Goal: Information Seeking & Learning: Learn about a topic

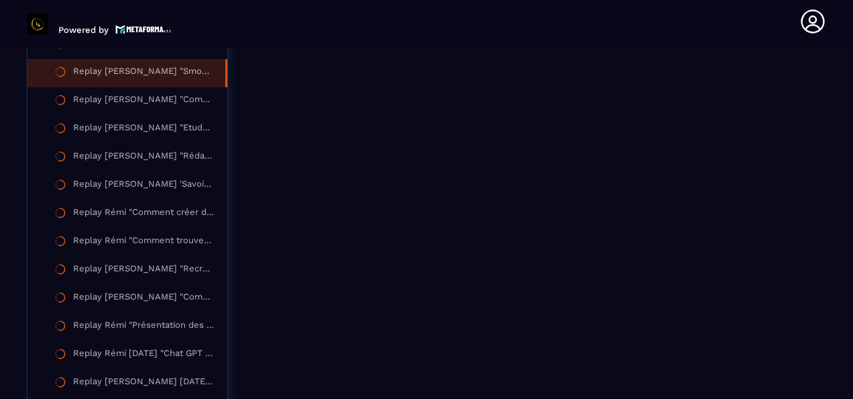
scroll to position [2222, 0]
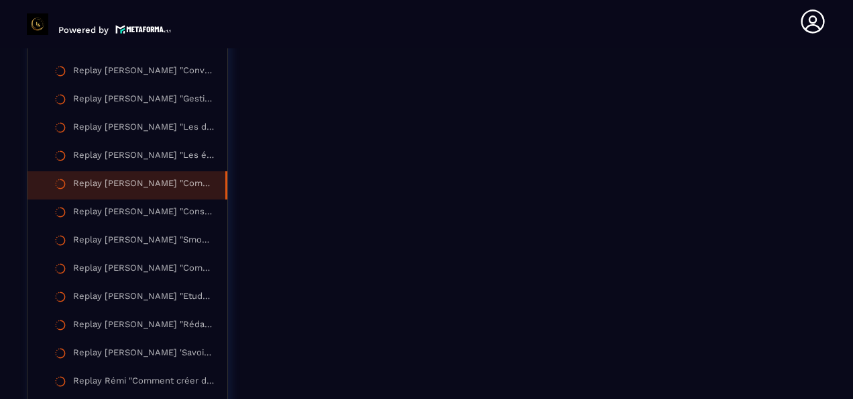
click at [121, 193] on div "Replay [PERSON_NAME] "Comment s’occuper quotidiennement de [PERSON_NAME] annonc…" at bounding box center [142, 185] width 139 height 15
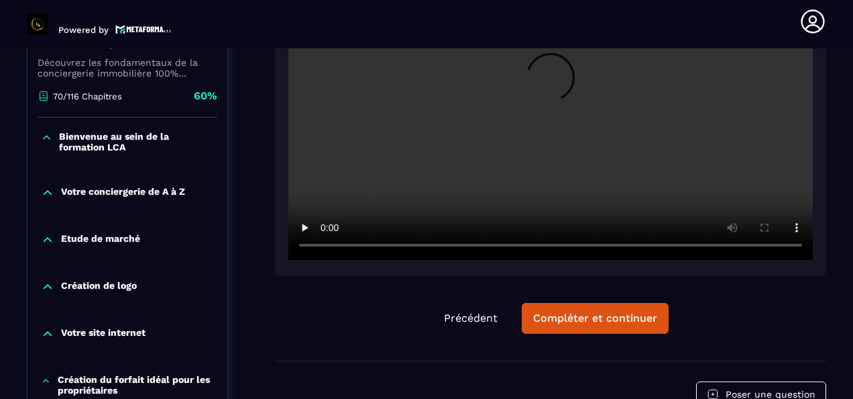
scroll to position [474, 0]
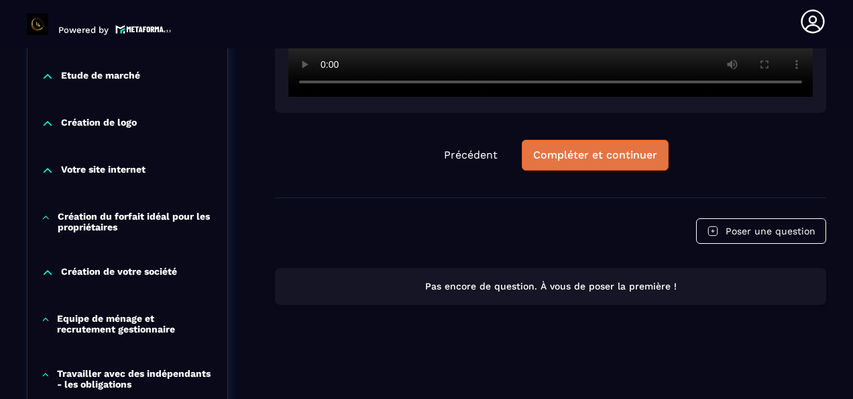
click at [584, 157] on div "Compléter et continuer" at bounding box center [595, 154] width 124 height 13
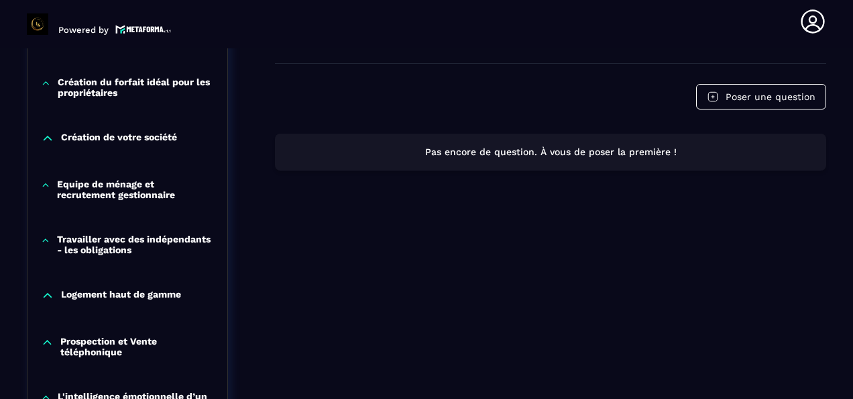
scroll to position [541, 0]
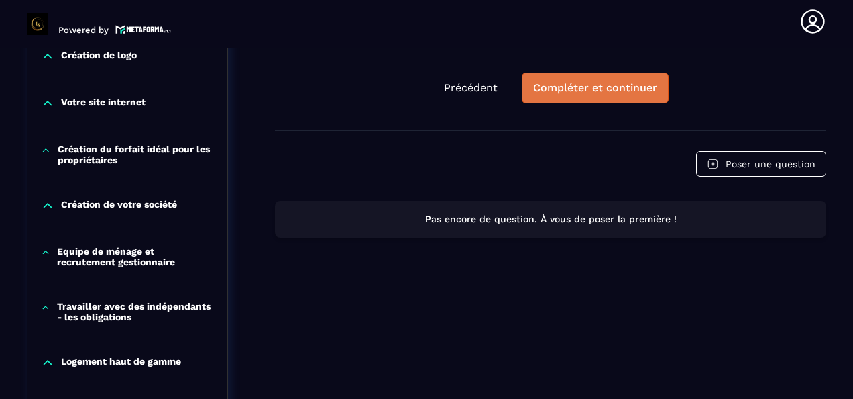
click at [594, 90] on div "Compléter et continuer" at bounding box center [595, 87] width 124 height 13
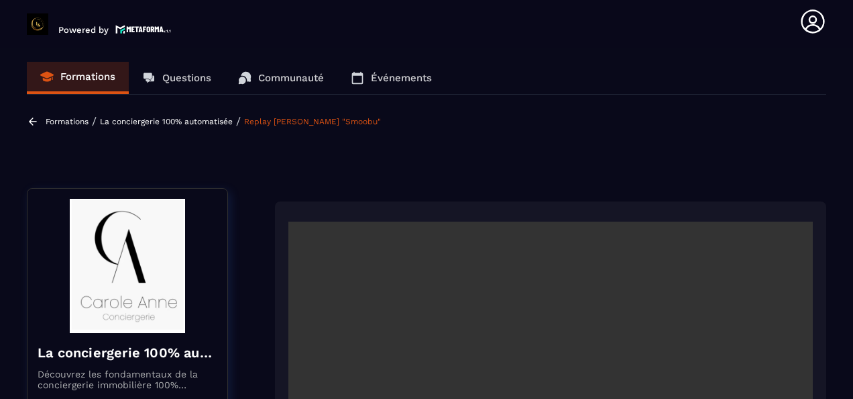
click at [189, 81] on p "Questions" at bounding box center [186, 78] width 49 height 12
click at [205, 72] on p "Questions" at bounding box center [186, 78] width 49 height 12
click at [399, 79] on p "Événements" at bounding box center [401, 78] width 61 height 12
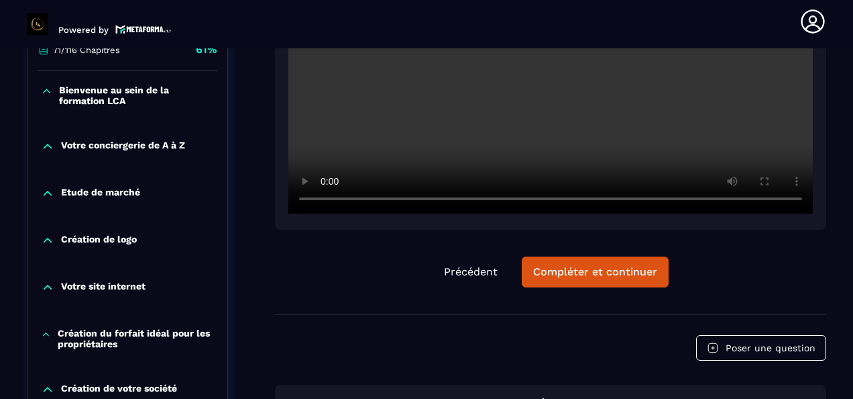
scroll to position [470, 0]
